Goal: Task Accomplishment & Management: Manage account settings

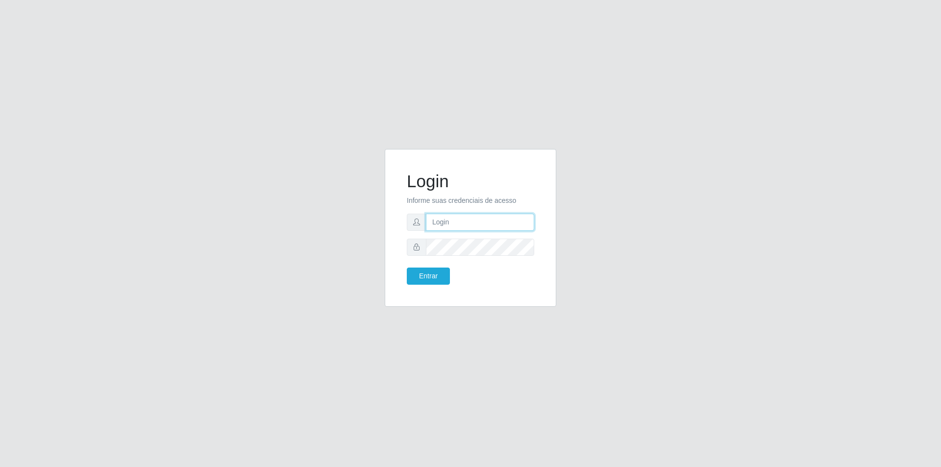
click at [450, 219] on input "text" at bounding box center [480, 222] width 108 height 17
type input "josiclecionr@iwof.com"
click at [439, 278] on button "Entrar" at bounding box center [428, 276] width 43 height 17
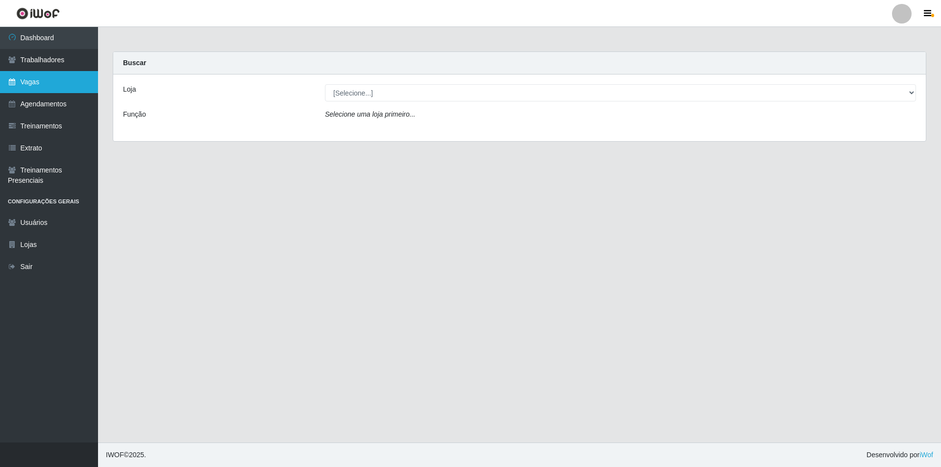
click at [49, 75] on link "Vagas" at bounding box center [49, 82] width 98 height 22
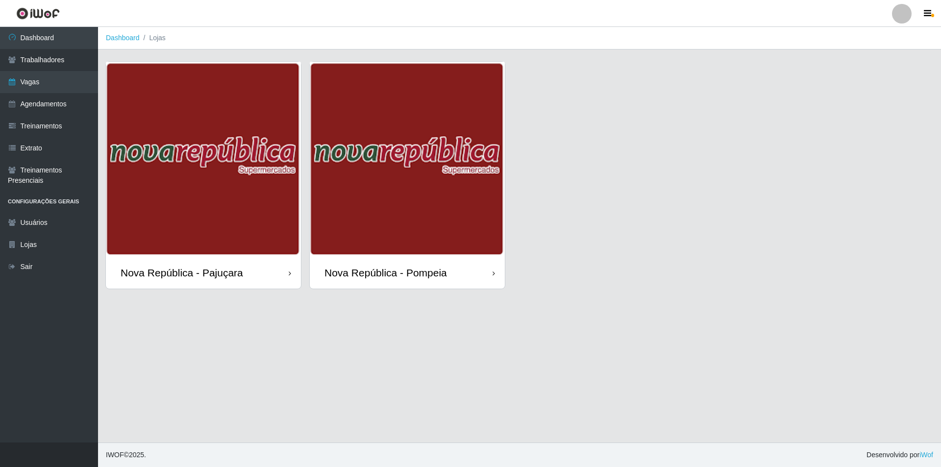
click at [418, 277] on div "Nova República - Pompeia" at bounding box center [385, 273] width 122 height 12
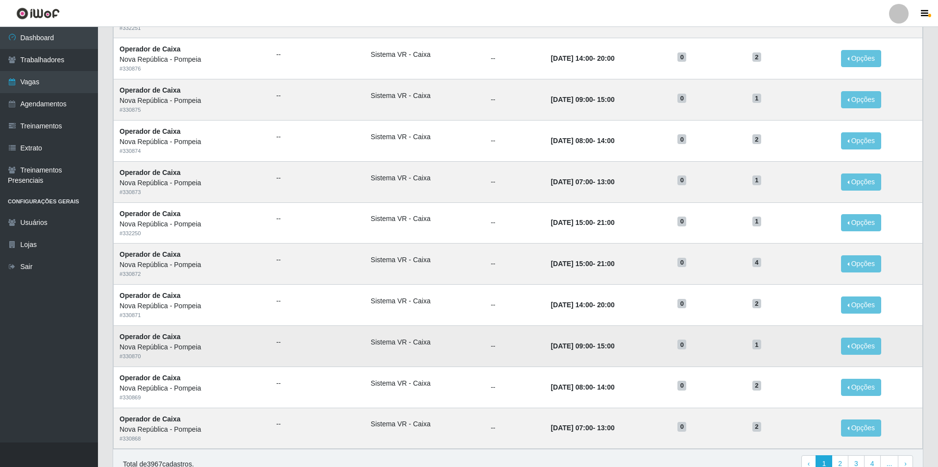
scroll to position [364, 0]
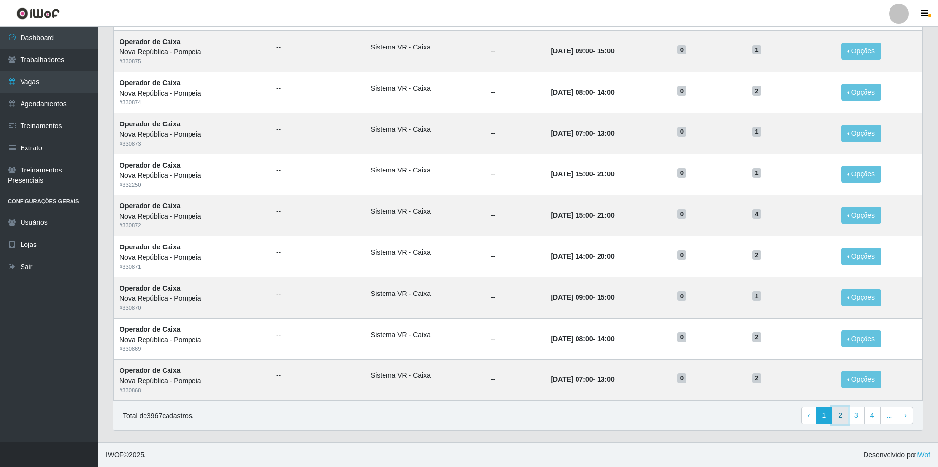
click at [841, 422] on link "2" at bounding box center [840, 416] width 17 height 18
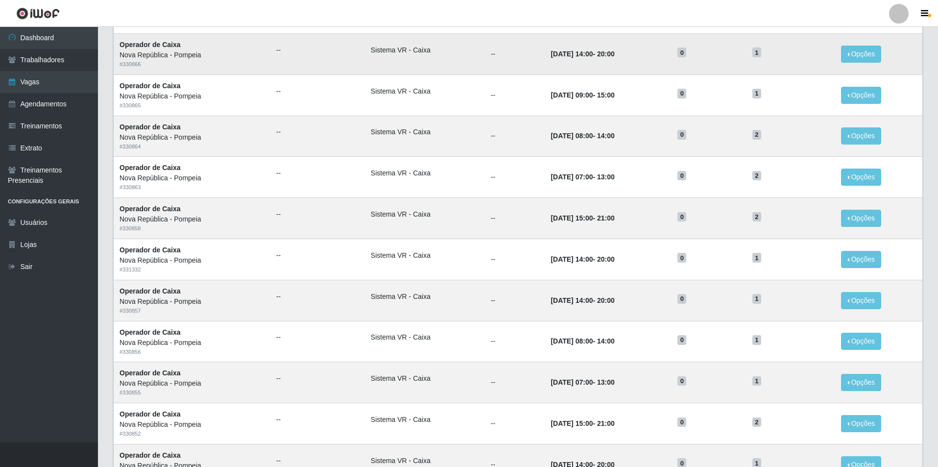
scroll to position [147, 0]
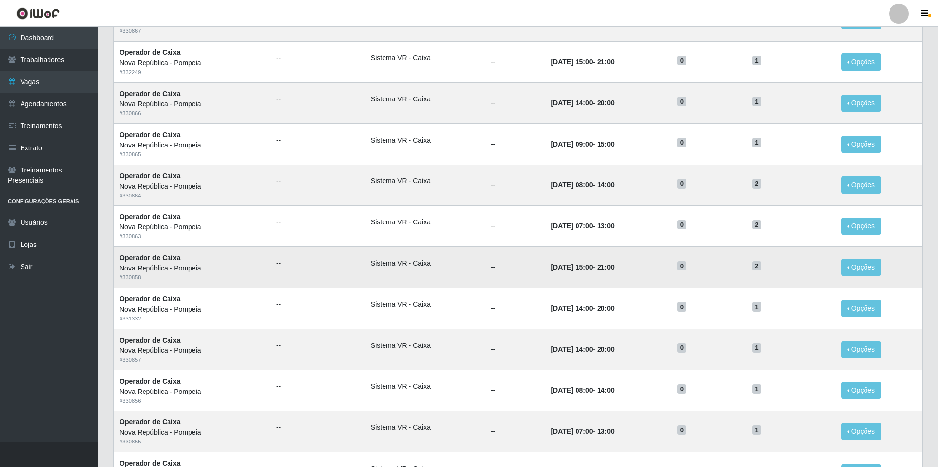
drag, startPoint x: 575, startPoint y: 267, endPoint x: 598, endPoint y: 264, distance: 23.2
click at [598, 264] on strong "[DATE] 15:00 - 21:00" at bounding box center [583, 267] width 64 height 8
click at [598, 264] on time "21:00" at bounding box center [606, 267] width 18 height 8
drag, startPoint x: 779, startPoint y: 266, endPoint x: 528, endPoint y: 260, distance: 250.4
click at [528, 260] on tr "Operador de Caixa Nova República - Pompeia # 330858 -- Sistema VR - Caixa -- [D…" at bounding box center [518, 267] width 809 height 41
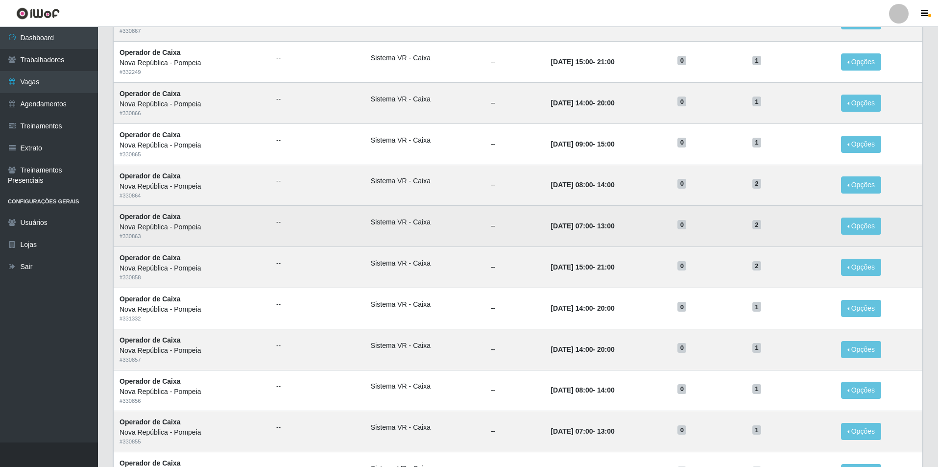
click at [556, 245] on td "[DATE] 07:00 - 13:00" at bounding box center [608, 226] width 127 height 41
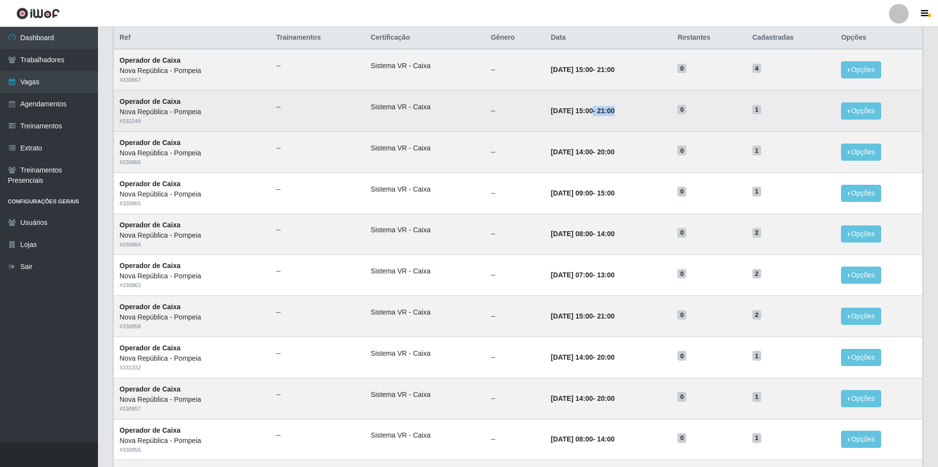
drag, startPoint x: 573, startPoint y: 112, endPoint x: 632, endPoint y: 118, distance: 59.6
click at [632, 118] on td "[DATE] 15:00 - 21:00" at bounding box center [608, 111] width 127 height 41
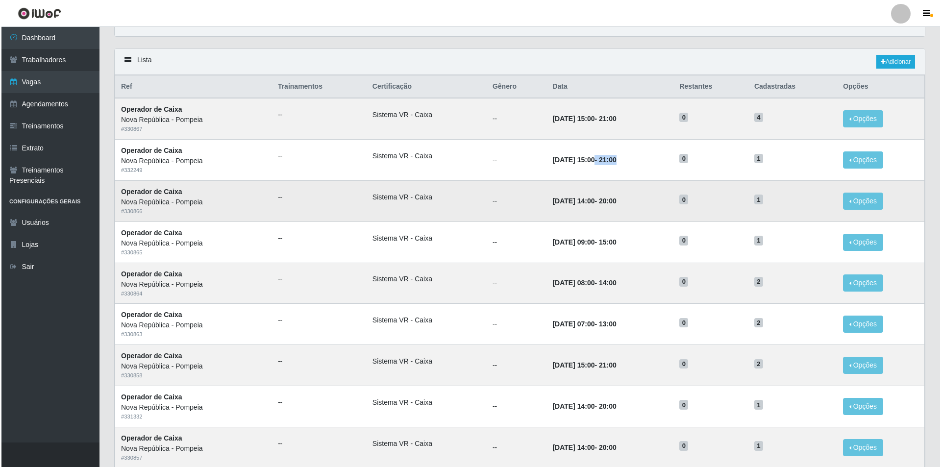
scroll to position [0, 0]
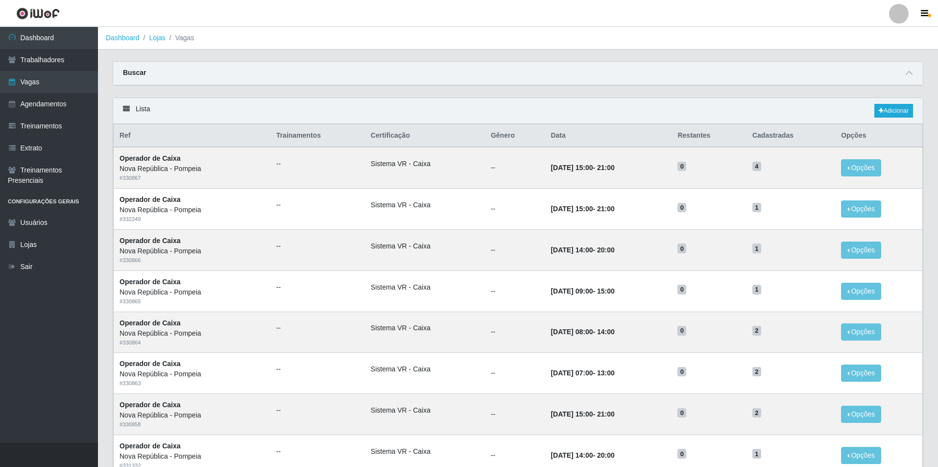
click at [833, 41] on ol "Dashboard Lojas Vagas" at bounding box center [518, 38] width 840 height 23
click at [38, 88] on link "Vagas" at bounding box center [49, 82] width 98 height 22
